Goal: Obtain resource: Download file/media

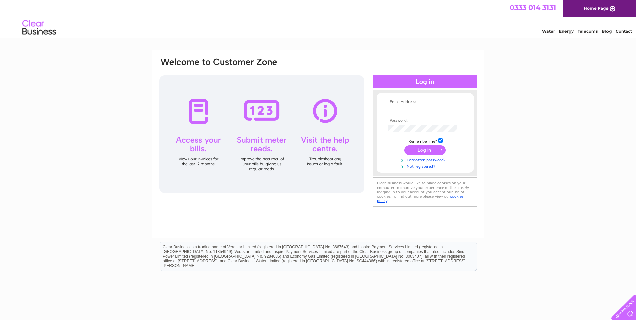
click at [413, 109] on input "text" at bounding box center [422, 109] width 69 height 7
paste input "commercialpurchaseledger@revolverealestate.co.uk"
type input "commercialpurchaseledger@revolverealestate.co.uk"
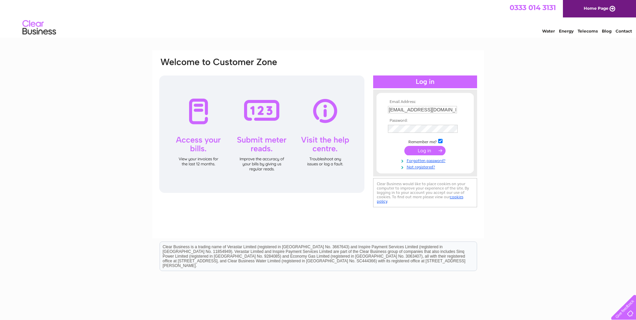
click at [413, 151] on input "submit" at bounding box center [424, 150] width 41 height 9
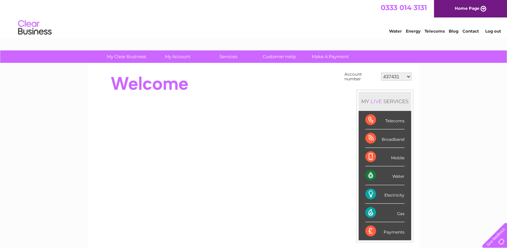
click at [392, 78] on select "437431 437433 437435 449808 451565 30308790 30317956" at bounding box center [396, 76] width 31 height 8
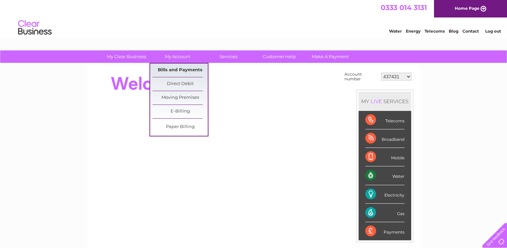
click at [180, 75] on link "Bills and Payments" at bounding box center [180, 69] width 55 height 13
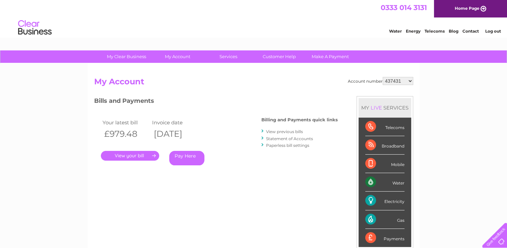
click at [283, 131] on link "View previous bills" at bounding box center [284, 131] width 37 height 5
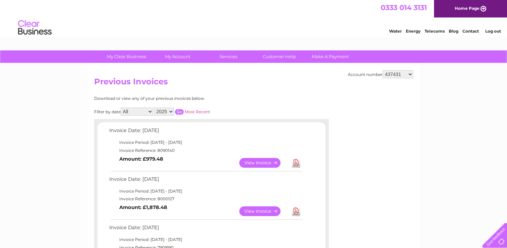
click at [398, 77] on select "437431 437433 437435 449808 451565 30308790 30317956" at bounding box center [398, 74] width 31 height 8
select select "437433"
click at [383, 70] on select "437431 437433 437435 449808 451565 30308790 30317956" at bounding box center [398, 74] width 31 height 8
click at [394, 71] on select "437431 437433 437435 449808 451565 30308790 30317956" at bounding box center [398, 74] width 31 height 8
select select "449808"
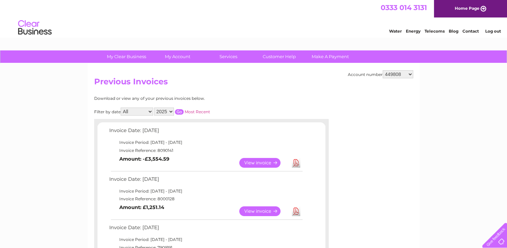
click at [383, 70] on select "437431 437433 437435 449808 451565 30308790 30317956" at bounding box center [398, 74] width 31 height 8
click at [259, 160] on link "View" at bounding box center [263, 163] width 49 height 10
click at [294, 162] on link "Download" at bounding box center [296, 163] width 8 height 10
click at [331, 32] on div "Water Energy Telecoms Blog Contact Log out" at bounding box center [253, 28] width 507 height 22
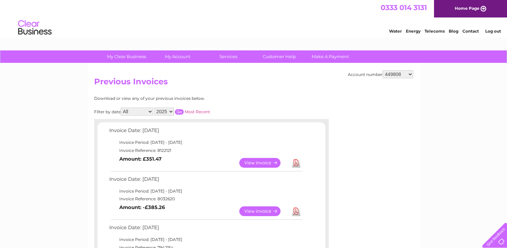
click at [396, 74] on select "437431 437433 437435 449808 451565 30308790 30317956" at bounding box center [398, 74] width 31 height 8
select select "451565"
click at [383, 70] on select "437431 437433 437435 449808 451565 30308790 30317956" at bounding box center [398, 74] width 31 height 8
click at [401, 76] on select "437431 437433 437435 449808 451565 30308790 30317956" at bounding box center [398, 74] width 31 height 8
select select "30308790"
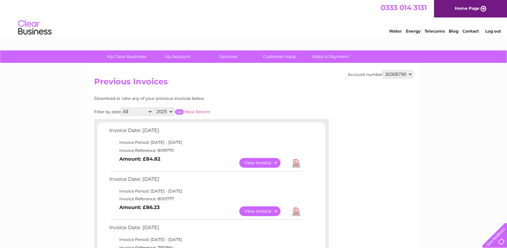
click at [383, 70] on select "437431 437433 437435 449808 451565 30308790 30317956" at bounding box center [398, 74] width 31 height 8
click at [294, 164] on link "Download" at bounding box center [296, 163] width 8 height 10
